Goal: Obtain resource: Download file/media

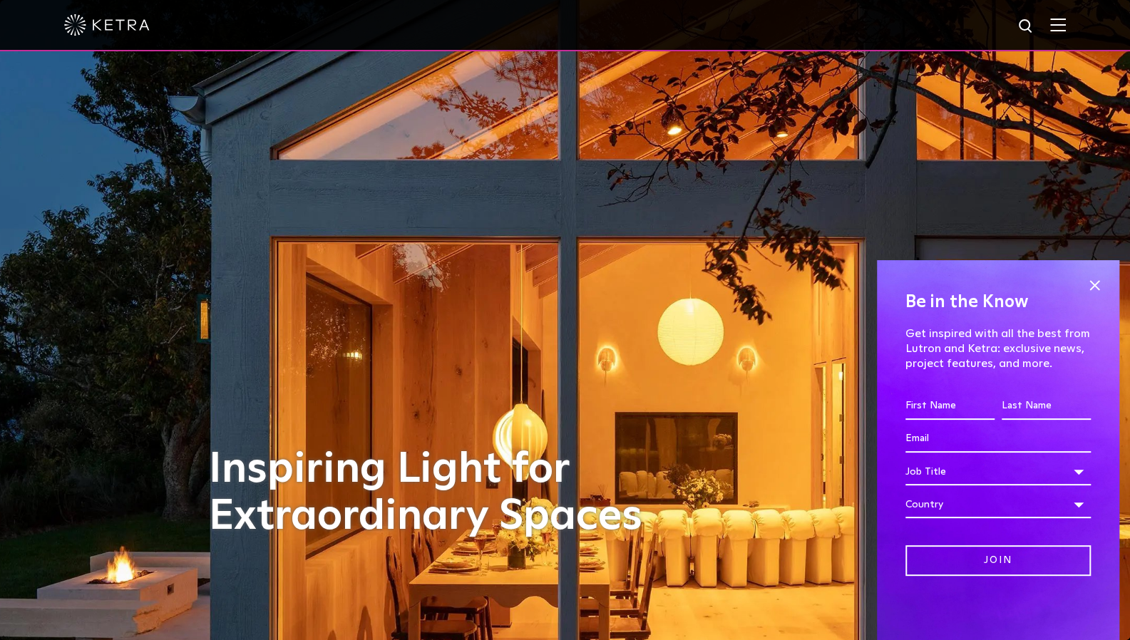
click at [1066, 29] on img at bounding box center [1058, 25] width 16 height 14
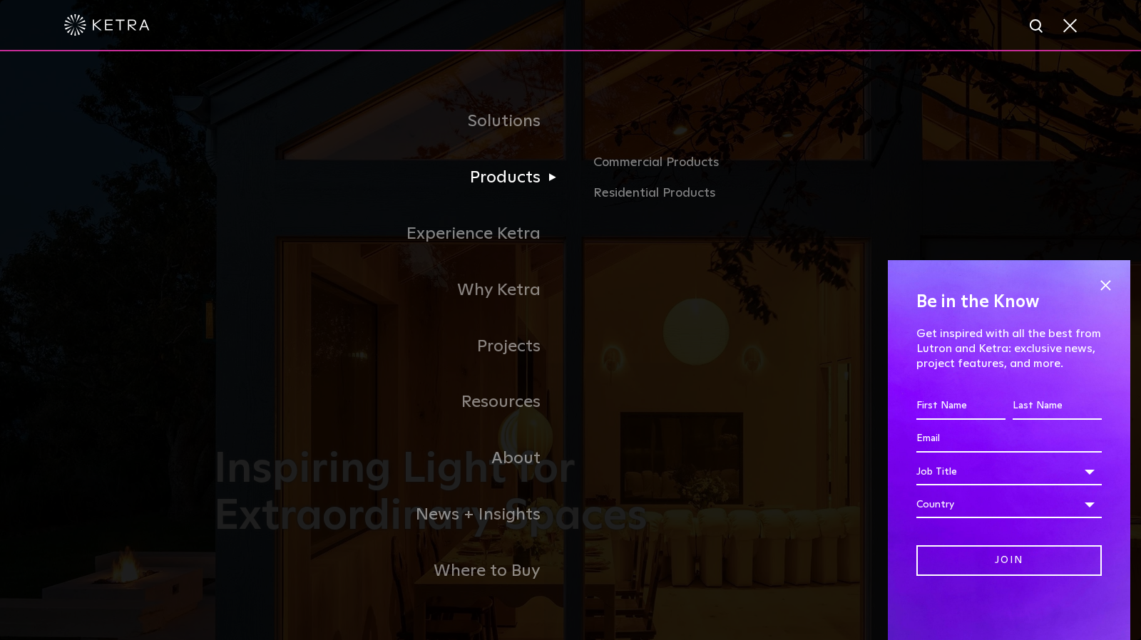
click at [503, 181] on link "Products" at bounding box center [392, 178] width 357 height 56
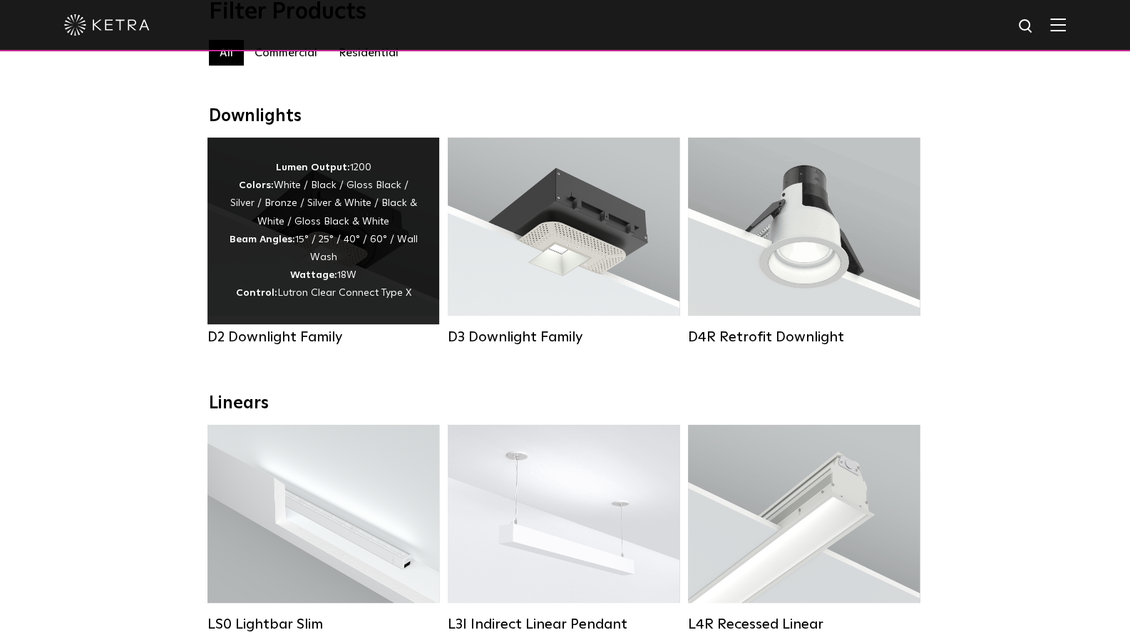
scroll to position [177, 0]
click at [372, 249] on div "Lumen Output: 1200 Colors: White / Black / Gloss Black / Silver / Bronze / Silv…" at bounding box center [323, 231] width 189 height 144
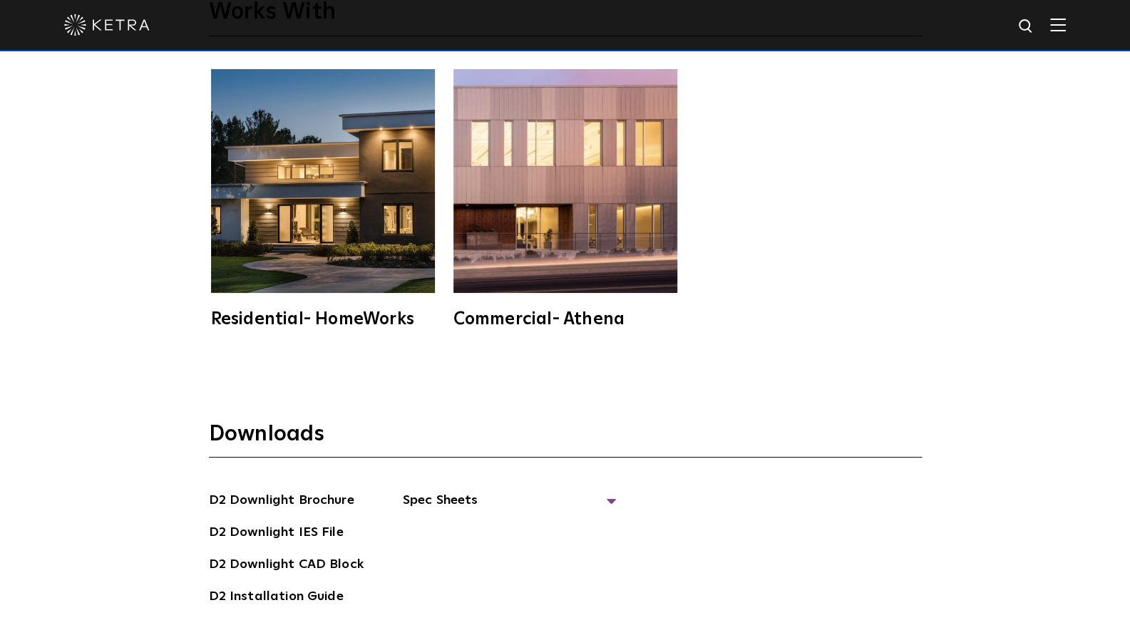
scroll to position [3744, 0]
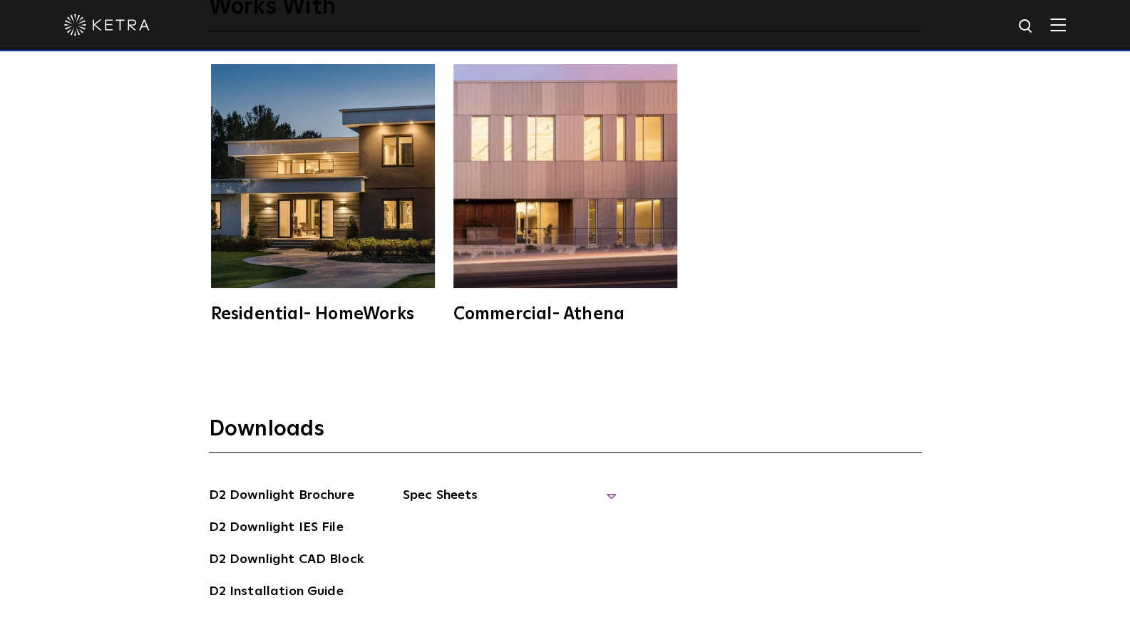
click at [454, 486] on span "Spec Sheets" at bounding box center [510, 501] width 214 height 31
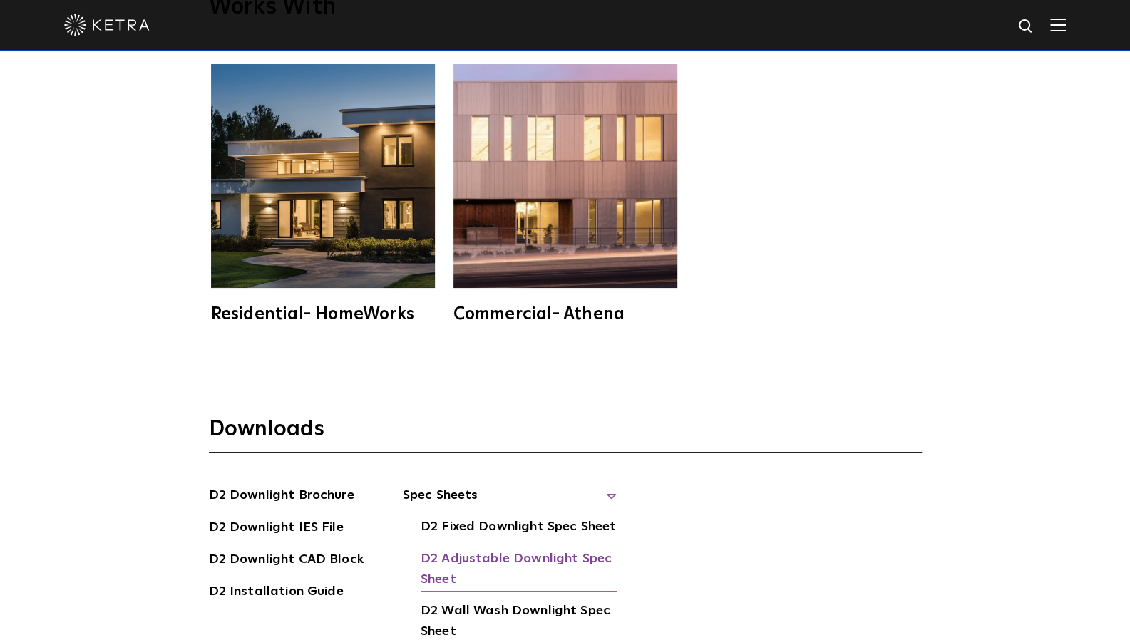
click at [515, 549] on link "D2 Adjustable Downlight Spec Sheet" at bounding box center [519, 570] width 196 height 43
